Goal: Check status: Check status

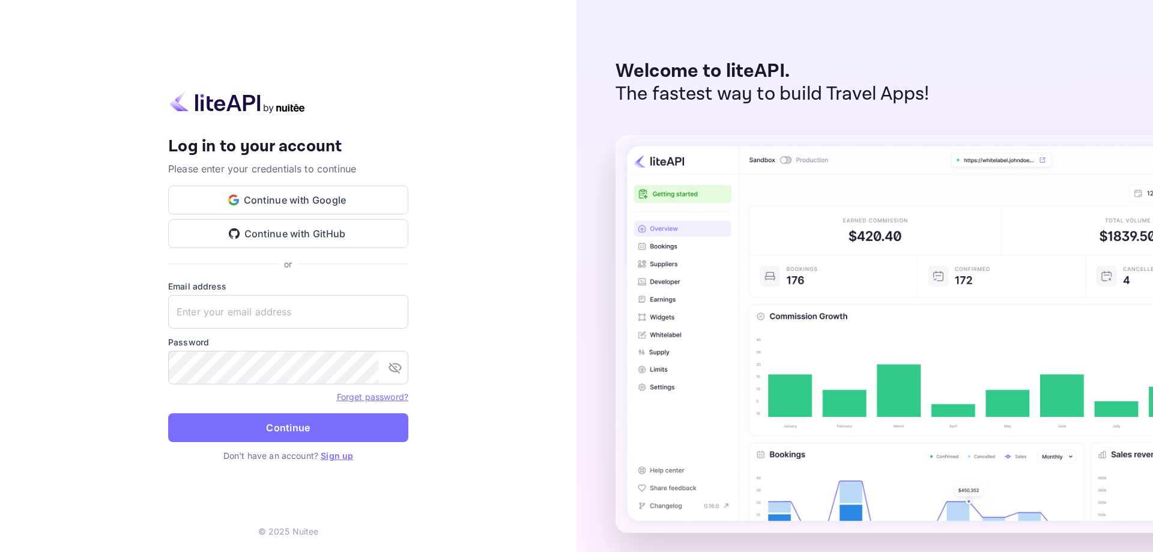
type input "[EMAIL_ADDRESS][DOMAIN_NAME]"
drag, startPoint x: 0, startPoint y: 0, endPoint x: 242, endPoint y: 316, distance: 398.4
click at [242, 316] on input "[EMAIL_ADDRESS][DOMAIN_NAME]" at bounding box center [288, 312] width 240 height 34
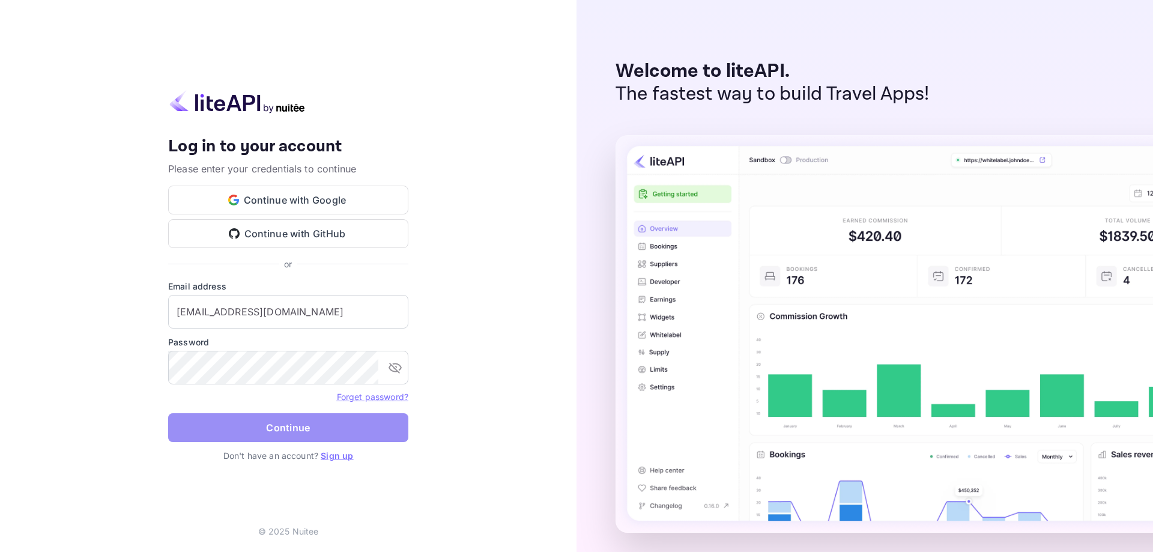
click at [189, 420] on button "Continue" at bounding box center [288, 427] width 240 height 29
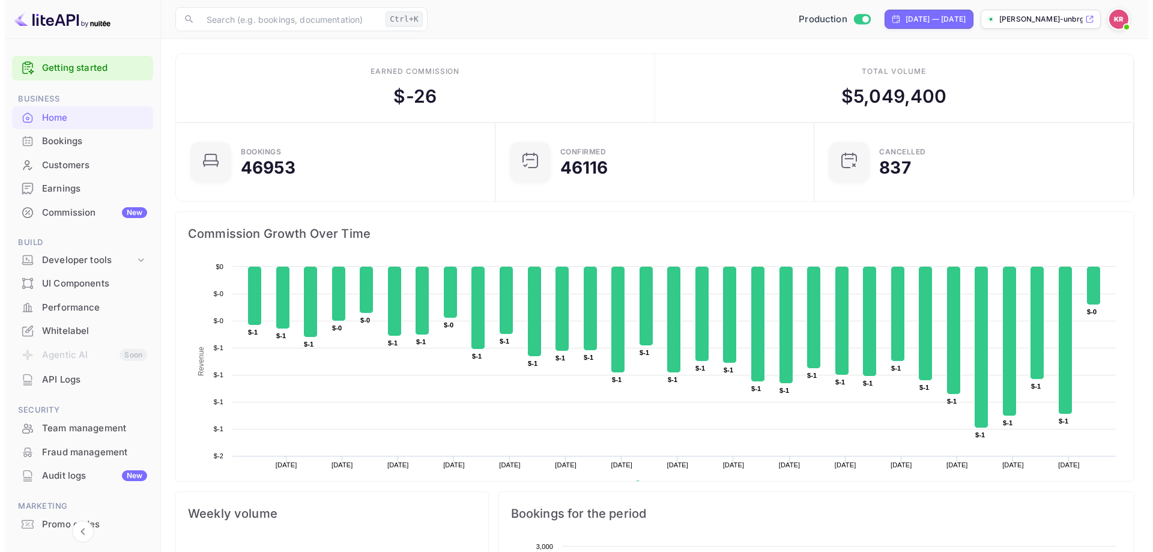
scroll to position [10, 10]
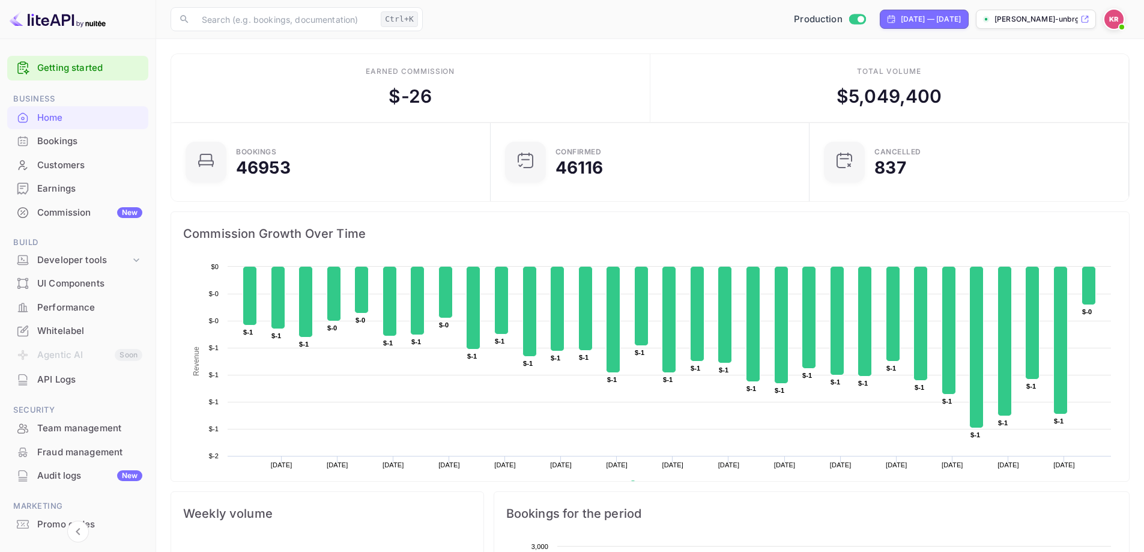
click at [68, 148] on div "Bookings" at bounding box center [77, 141] width 141 height 23
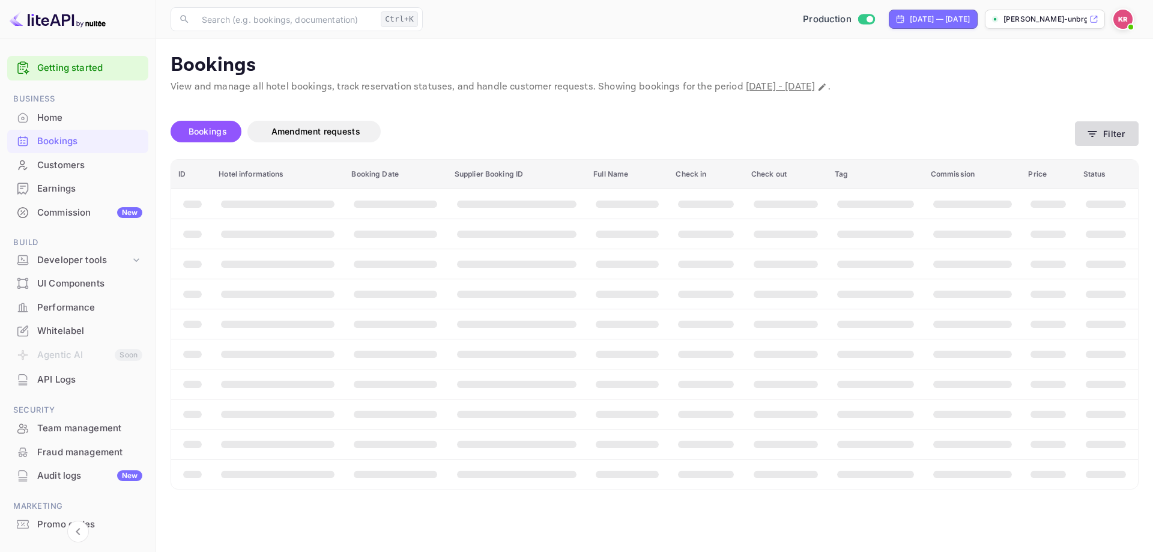
click at [1082, 132] on button "Filter" at bounding box center [1107, 133] width 64 height 25
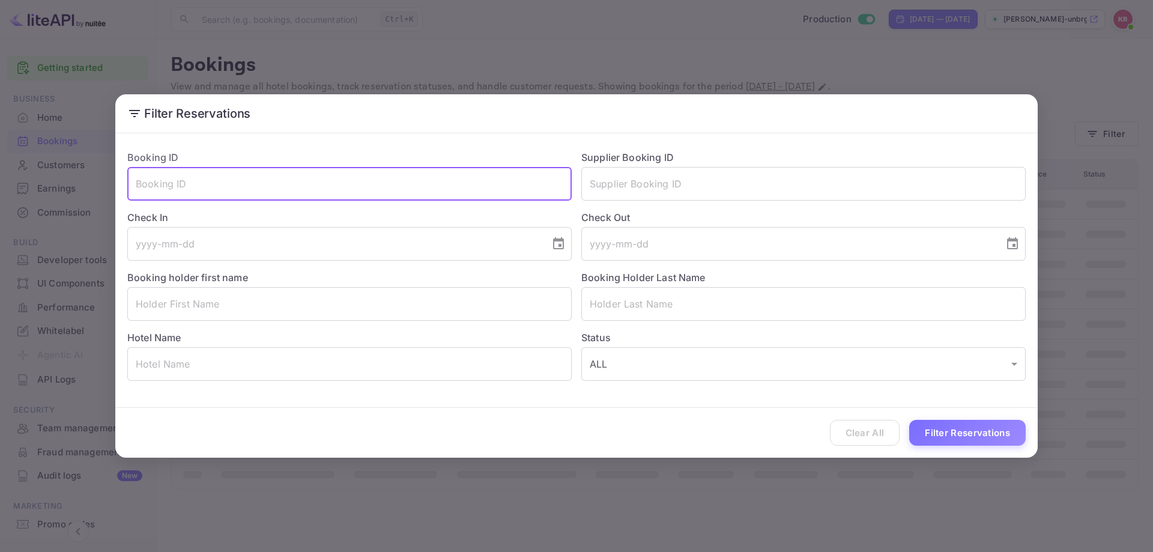
click at [182, 187] on input "text" at bounding box center [349, 184] width 444 height 34
paste input "51SvK9EEH"
click at [130, 184] on input "51SvK9EEH" at bounding box center [349, 184] width 444 height 34
click at [208, 177] on input "51SvK9EEH" at bounding box center [349, 184] width 444 height 34
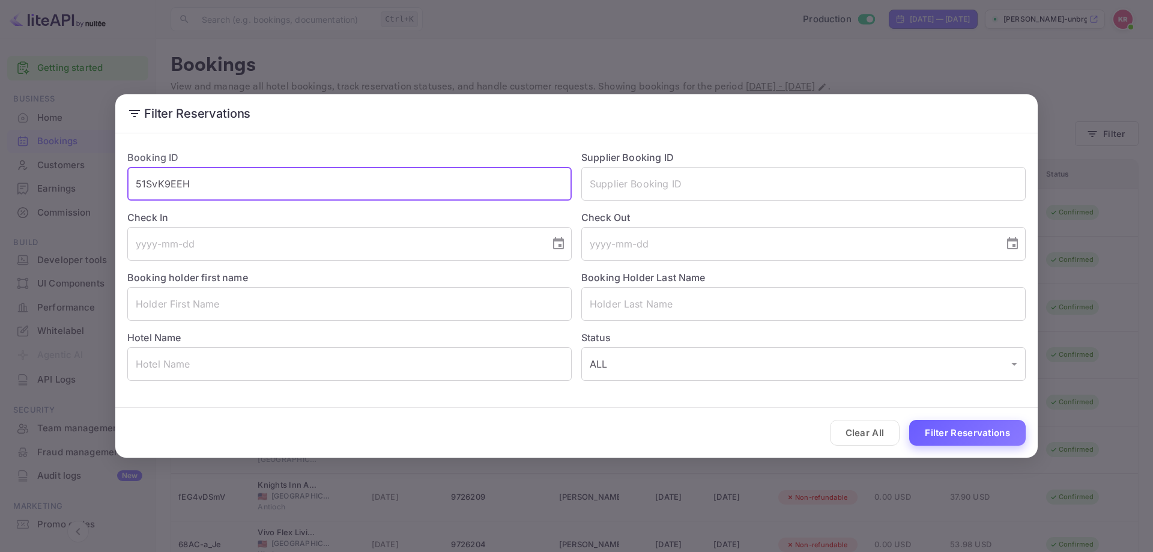
type input "51SvK9EEH"
click at [1014, 435] on button "Filter Reservations" at bounding box center [967, 433] width 117 height 26
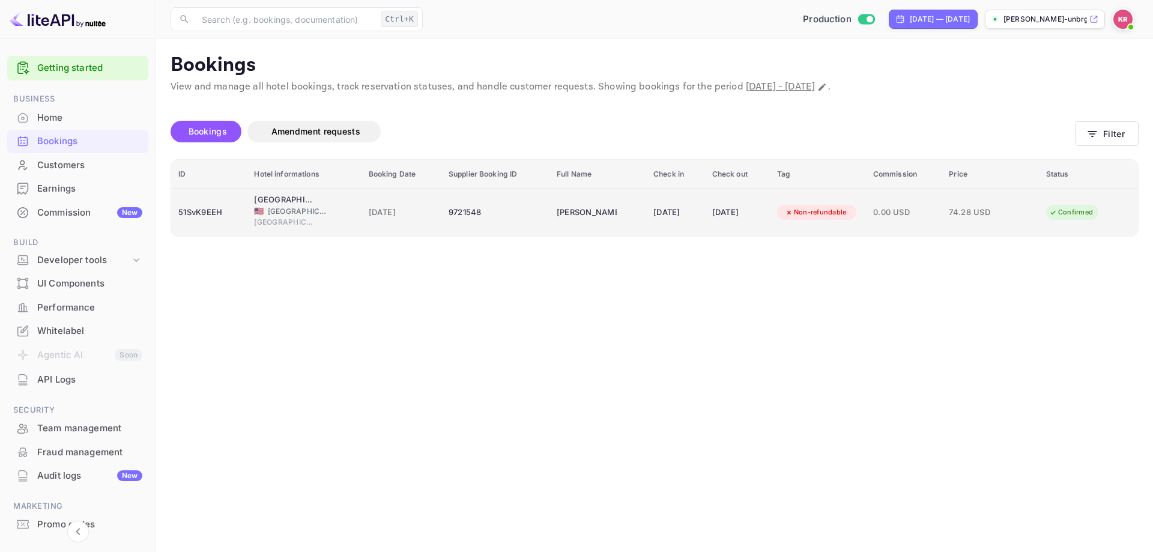
click at [882, 210] on td "0.00 USD" at bounding box center [904, 212] width 76 height 47
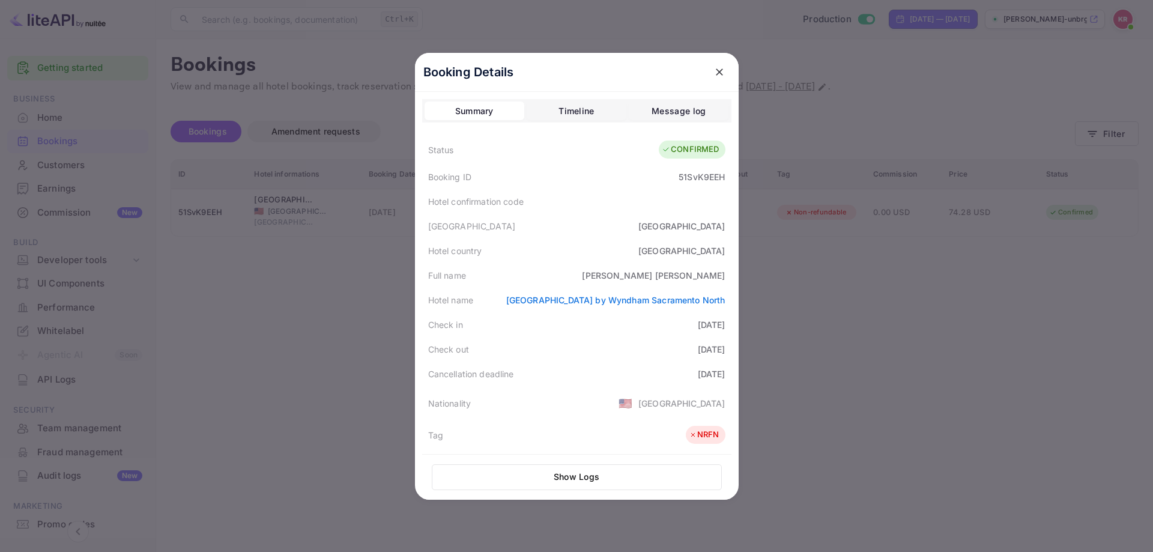
click at [713, 75] on icon "close" at bounding box center [719, 72] width 12 height 12
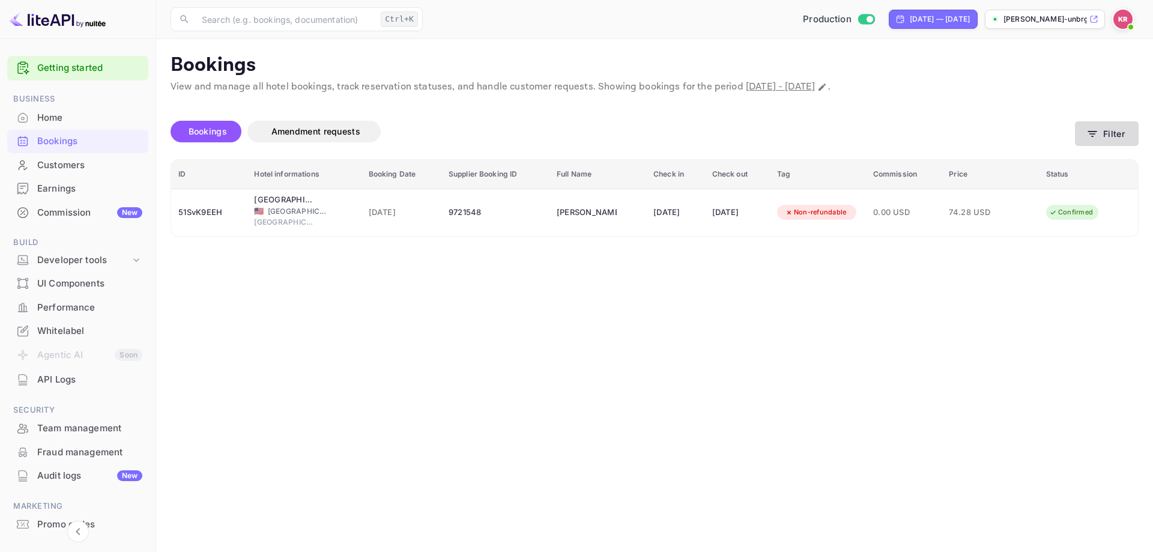
click at [1109, 138] on button "Filter" at bounding box center [1107, 133] width 64 height 25
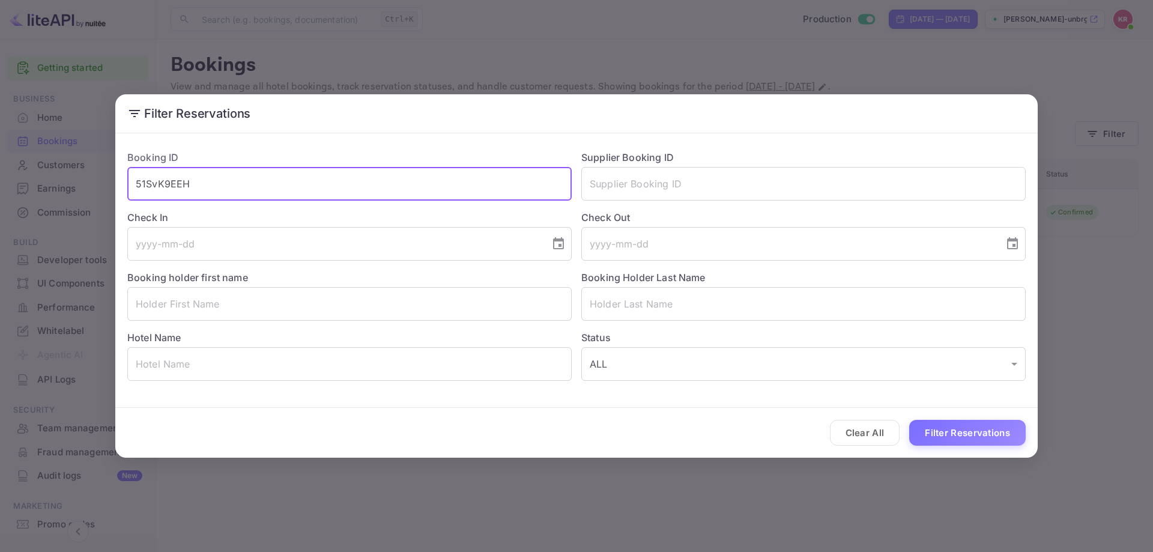
click at [237, 184] on input "51SvK9EEH" at bounding box center [349, 184] width 444 height 34
paste input "0andYW6Vf"
type input "0andYW6Vf"
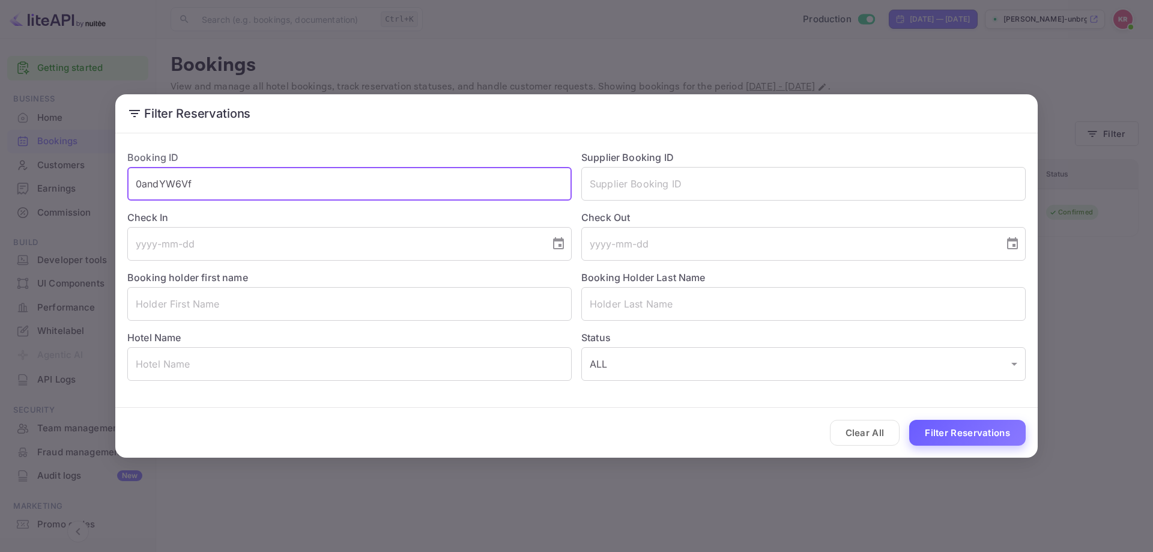
click at [986, 435] on button "Filter Reservations" at bounding box center [967, 433] width 117 height 26
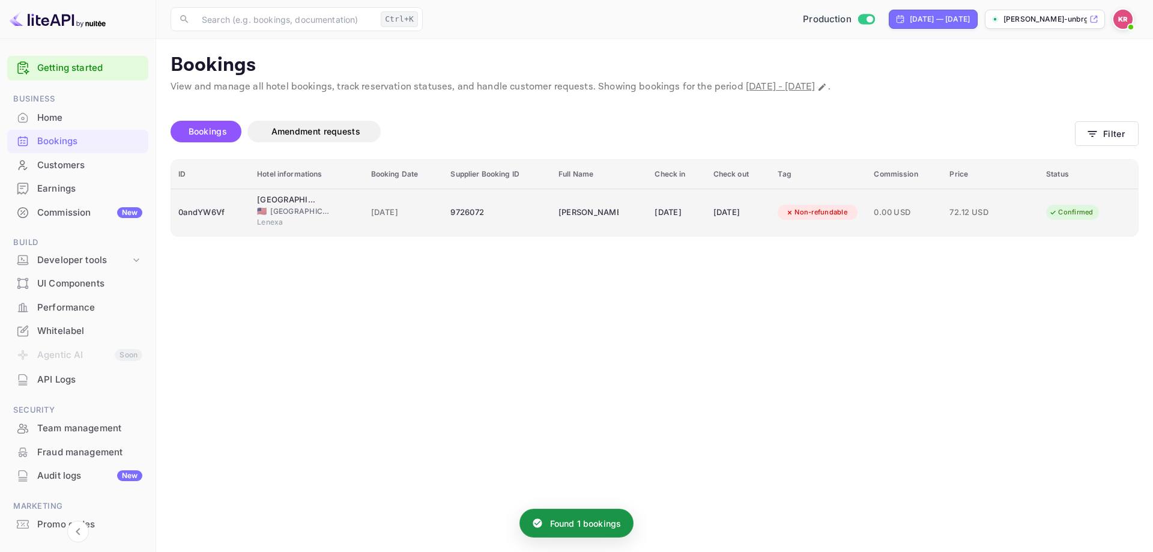
click at [652, 229] on td "[DATE]" at bounding box center [676, 212] width 58 height 47
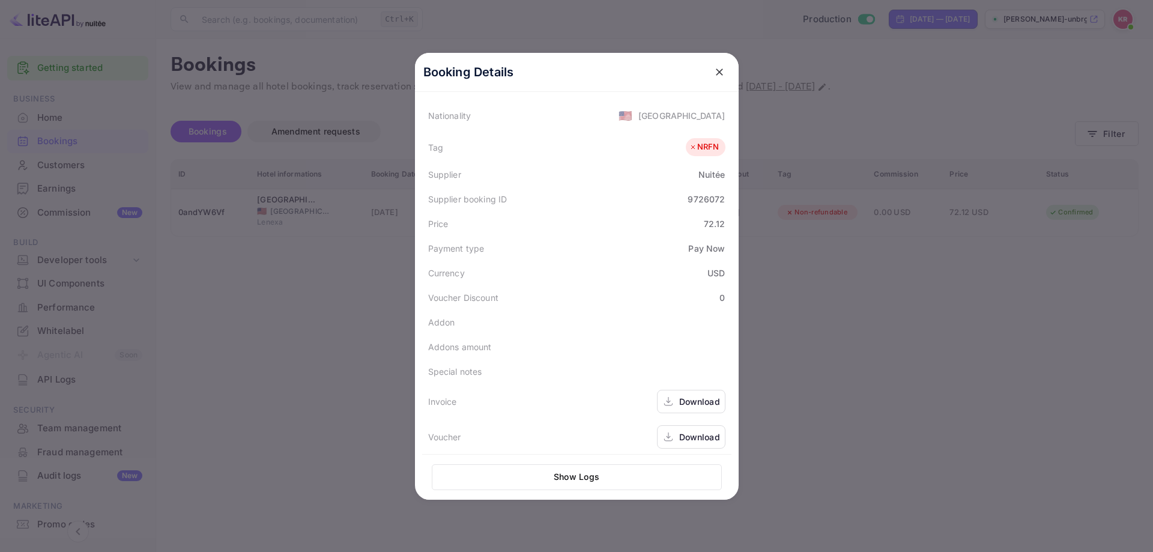
scroll to position [293, 0]
click at [716, 71] on icon "close" at bounding box center [719, 72] width 12 height 12
